Goal: Navigation & Orientation: Find specific page/section

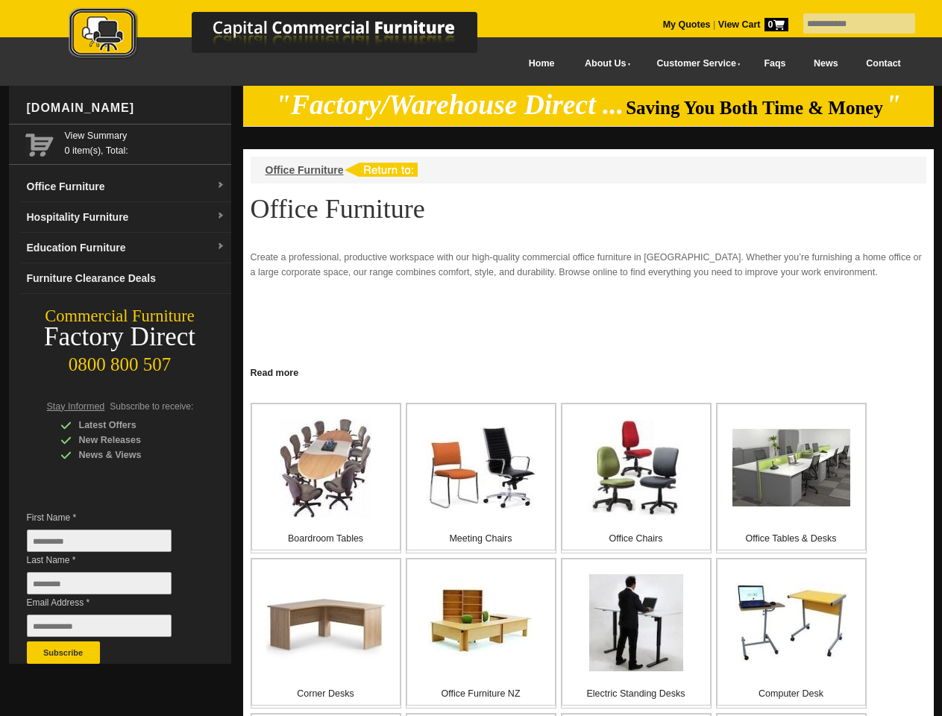
click at [849, 24] on input "text" at bounding box center [859, 23] width 112 height 20
click at [110, 587] on input "Last Name *" at bounding box center [99, 583] width 145 height 22
click at [63, 652] on button "Subscribe" at bounding box center [63, 652] width 73 height 22
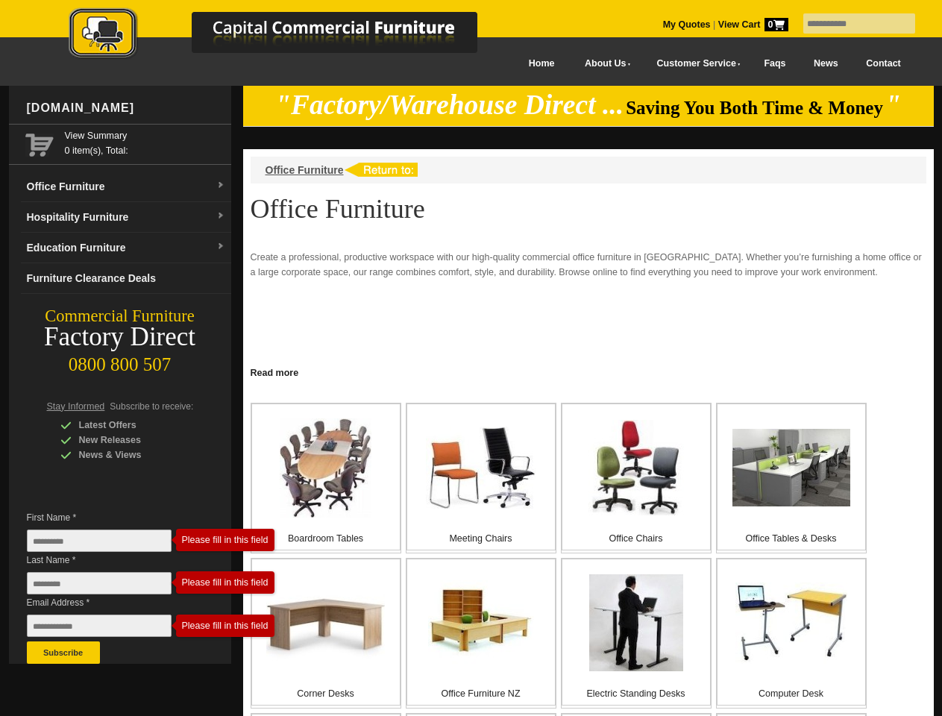
click at [588, 371] on link "Read more" at bounding box center [588, 371] width 691 height 19
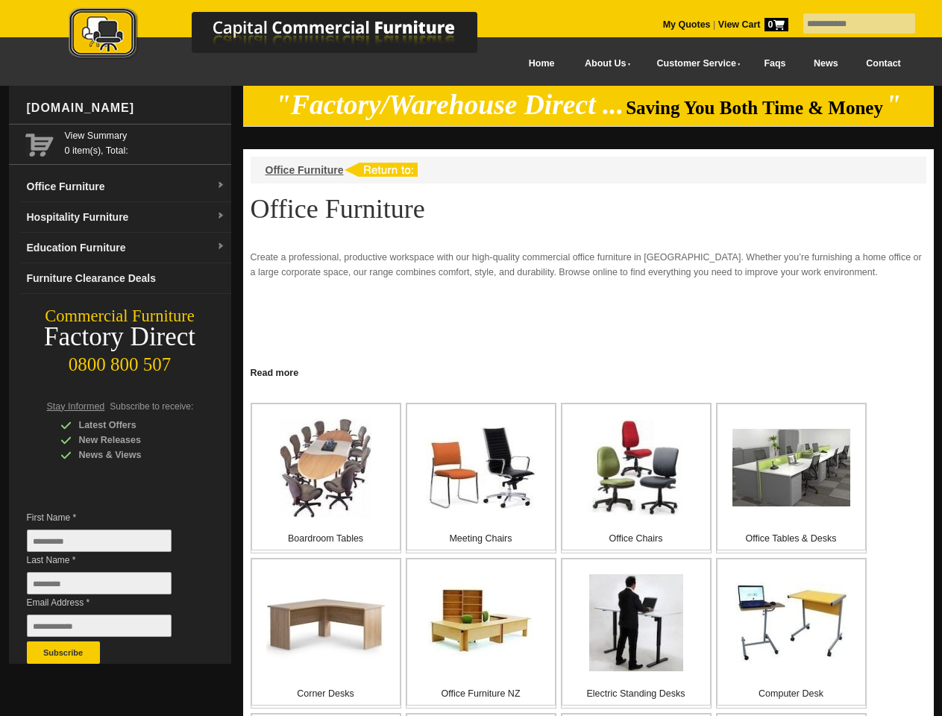
click at [849, 24] on input "text" at bounding box center [859, 23] width 112 height 20
click at [110, 587] on input "Last Name *" at bounding box center [99, 583] width 145 height 22
click at [63, 652] on button "Subscribe" at bounding box center [63, 652] width 73 height 22
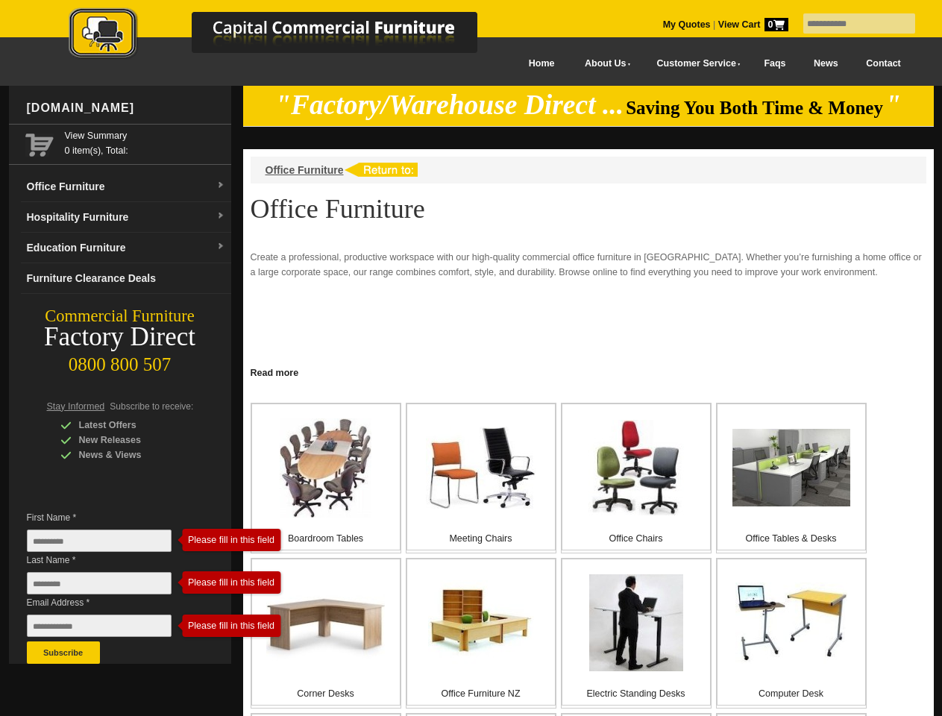
click at [588, 371] on link "Read more" at bounding box center [588, 371] width 691 height 19
